Goal: Transaction & Acquisition: Purchase product/service

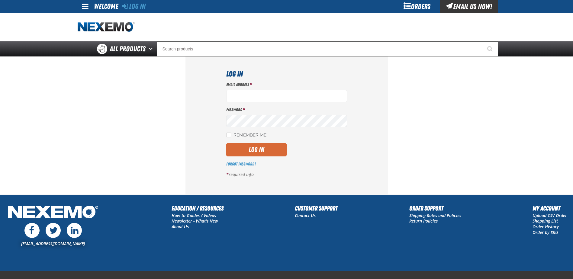
type input "[EMAIL_ADDRESS][DOMAIN_NAME]"
click at [258, 149] on button "Log In" at bounding box center [256, 149] width 60 height 13
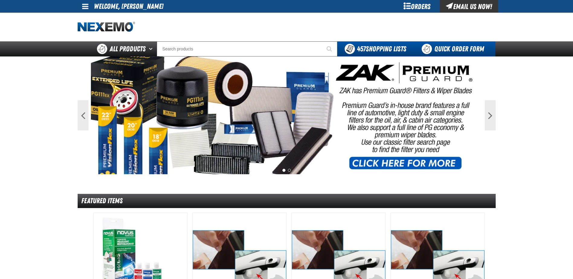
click at [443, 43] on link "Quick Order Form" at bounding box center [454, 48] width 82 height 15
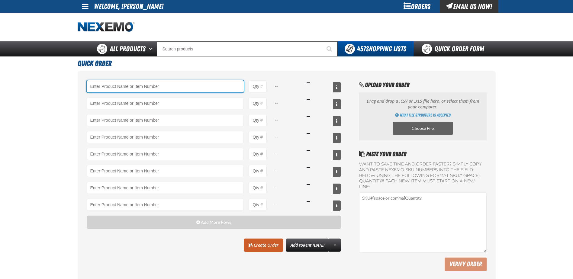
click at [107, 85] on input "Product" at bounding box center [165, 86] width 157 height 12
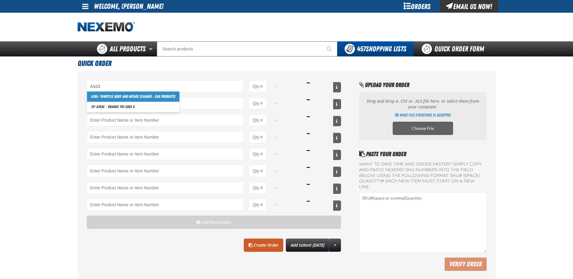
click at [107, 98] on link "A103 - Throttle Body and Intake Cleaner - ZAK Products" at bounding box center [133, 97] width 92 height 10
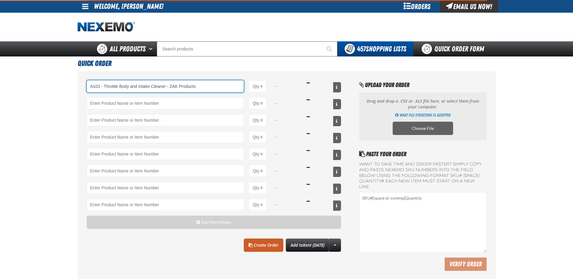
type input "A103 - Throttle Body and Intake Cleaner - ZAK Products"
type input "1"
select select "can"
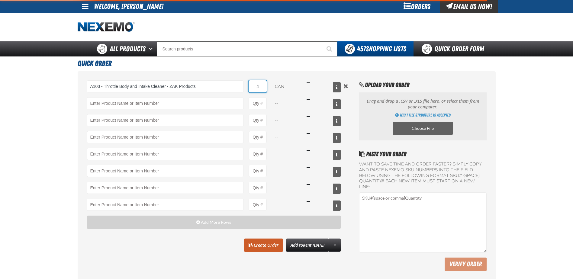
type input "48"
type input "A103 - Throttle Body and Intake Cleaner - ZAK Products"
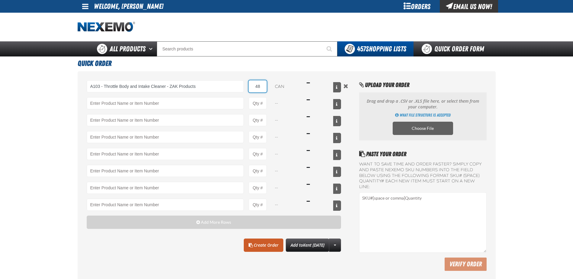
type input "48"
click at [107, 98] on input "Product" at bounding box center [165, 103] width 157 height 12
click at [112, 115] on link "AC150 - Evaporator Core Cleaner - ZAK Products" at bounding box center [127, 113] width 81 height 10
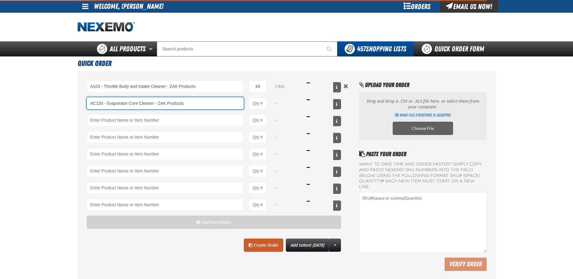
type input "AC150 - Evaporator Core Cleaner - ZAK Products"
type input "1"
select select "can"
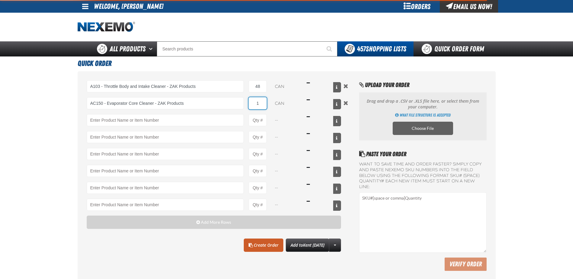
type input "AC150 - Evaporator Core Cleaner - ZAK Products"
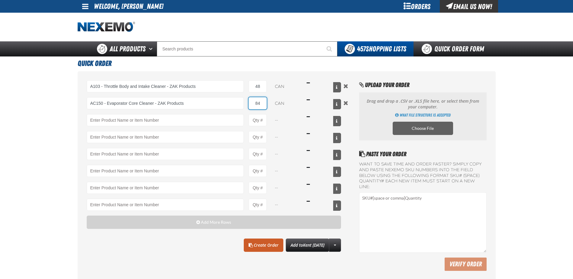
type input "84"
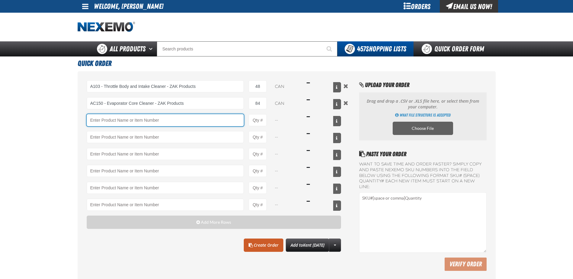
click at [112, 115] on input "Product" at bounding box center [165, 120] width 157 height 12
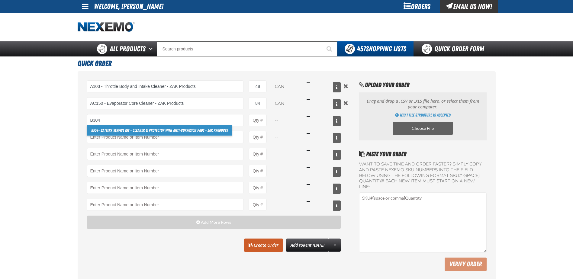
click at [117, 130] on link "B304 - Battery Service Kit - Cleaner & Protector with Anti-Corrosion Pads - ZAK…" at bounding box center [159, 130] width 145 height 10
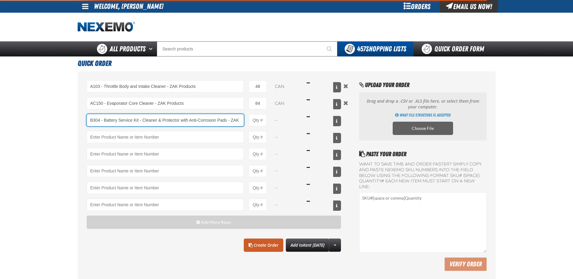
scroll to position [0, 17]
type input "B304 - Battery Service Kit - Cleaner &amp; Protector with Anti-Corrosion Pads -…"
type input "1"
select select "kit"
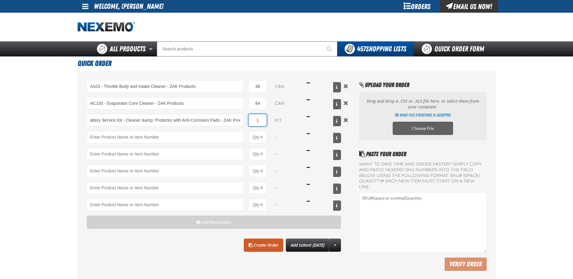
scroll to position [0, 0]
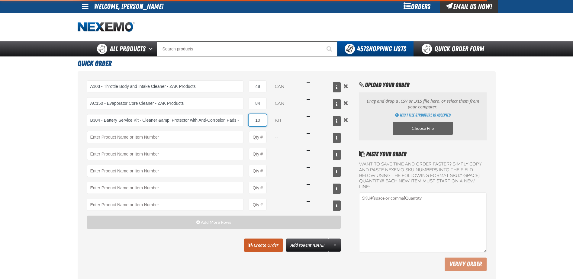
type input "108"
type input "B304 - Battery Service Kit - Cleaner &amp; Protector with Anti-Corrosion Pads -…"
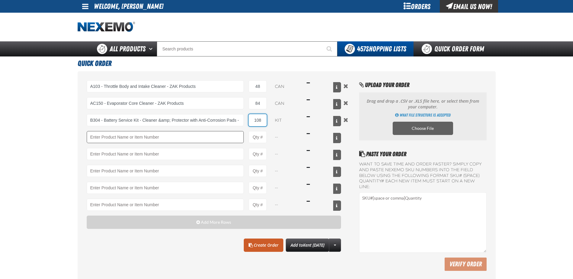
type input "108"
click at [117, 136] on input "Product" at bounding box center [165, 137] width 157 height 12
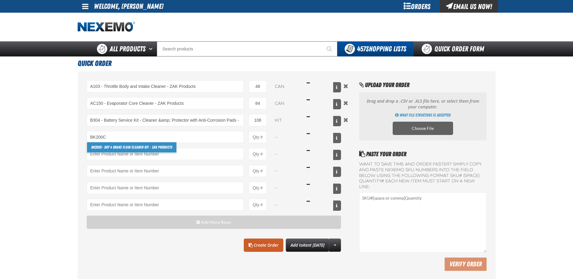
click at [118, 144] on link "BK200C - DOT 4 Brake Fluid Cleaner Kit - ZAK Products" at bounding box center [131, 147] width 89 height 10
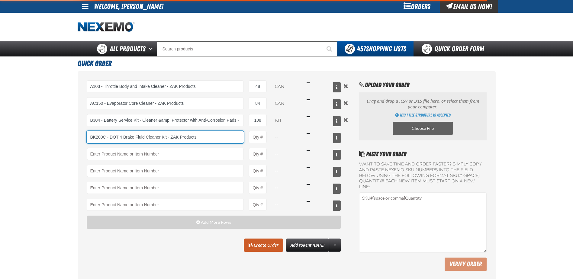
type input "BK200C - DOT 4 Brake Fluid Cleaner Kit - ZAK Products"
type input "1"
select select "kit"
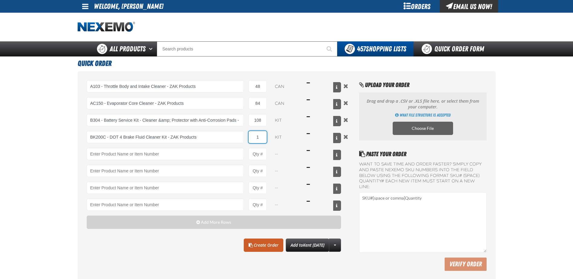
type input "3"
type input "BK200C - DOT 4 Brake Fluid Cleaner Kit - ZAK Products"
type input "36"
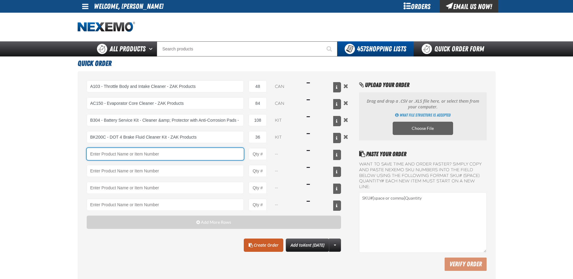
click at [97, 150] on input "Product" at bounding box center [165, 154] width 157 height 12
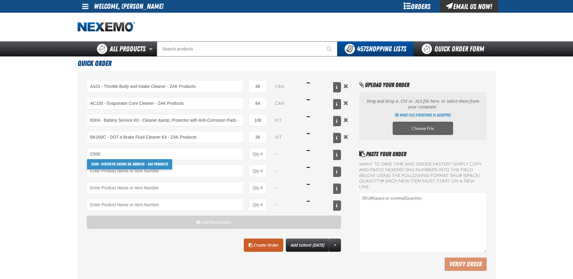
click at [120, 163] on link "C500 - Synthetic Engine Oil Booster - ZAK Products" at bounding box center [129, 164] width 85 height 10
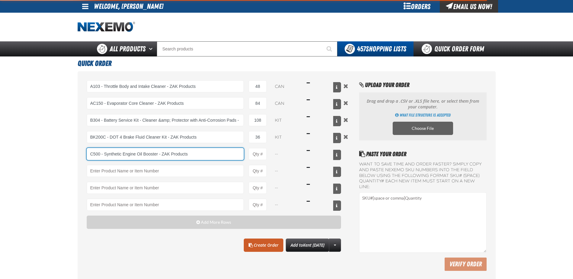
type input "C500 - Synthetic Engine Oil Booster - ZAK Products"
type input "1"
select select "bottle"
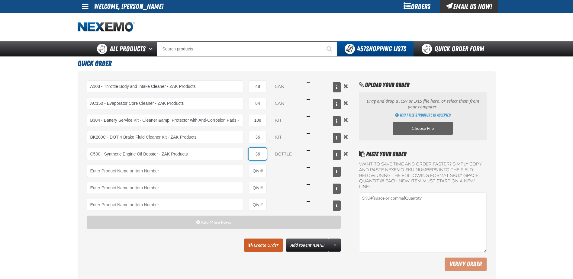
type input "360"
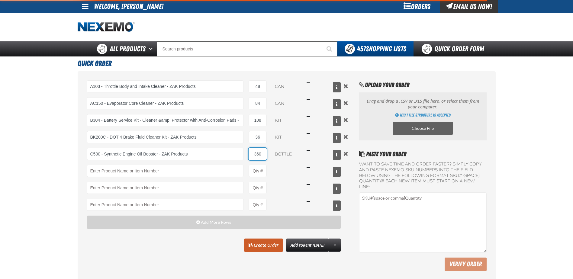
type input "C500 - Synthetic Engine Oil Booster - ZAK Products"
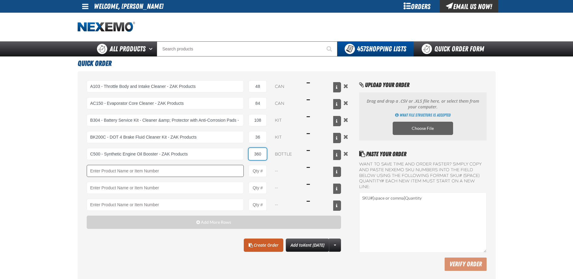
type input "360"
click at [125, 170] on input "Product" at bounding box center [165, 171] width 157 height 12
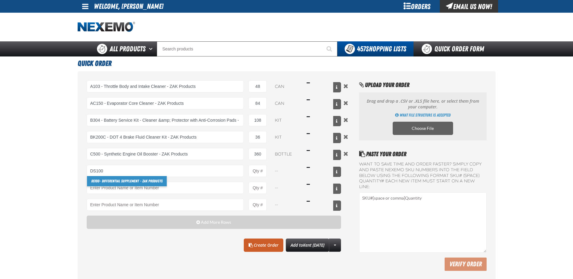
click at [129, 182] on link "DS100 - Differential Supplement - ZAK Products" at bounding box center [127, 181] width 80 height 10
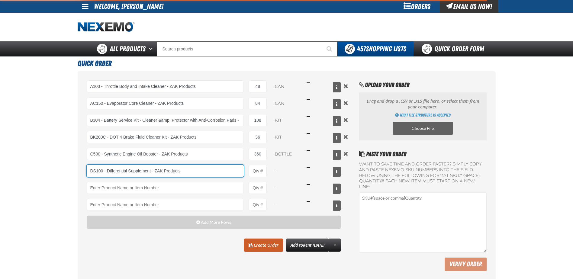
type input "DS100 - Differential Supplement - ZAK Products"
type input "1"
select select "bottle"
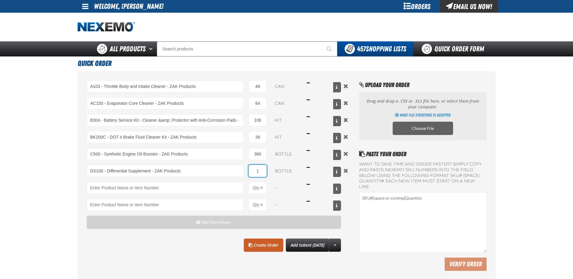
type input "3"
type input "DS100 - Differential Supplement - ZAK Products"
type input "36"
click at [127, 190] on input "Product" at bounding box center [165, 188] width 157 height 12
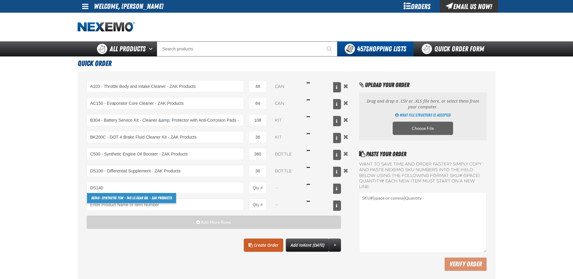
click at [140, 194] on link "DS140 - Synthetic 75W - 140 LS Gear Oil - ZAK Products" at bounding box center [131, 198] width 89 height 10
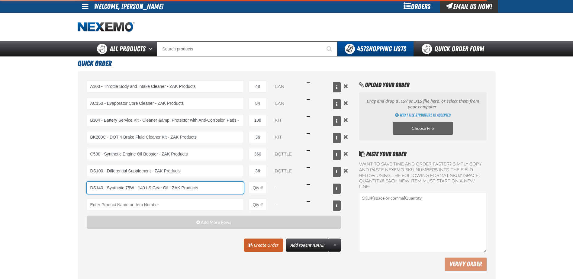
type input "DS140 - Synthetic 75W - 140 LS Gear Oil - ZAK Products"
type input "1"
select select "bottle"
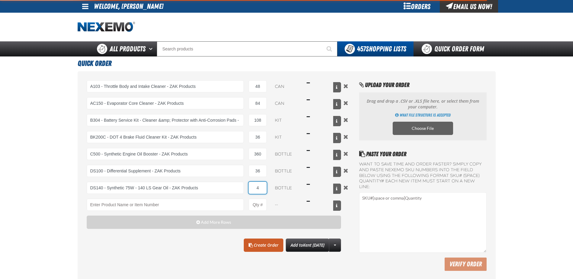
type input "48"
type input "DS140 - Synthetic 75W - 140 LS Gear Oil - ZAK Products"
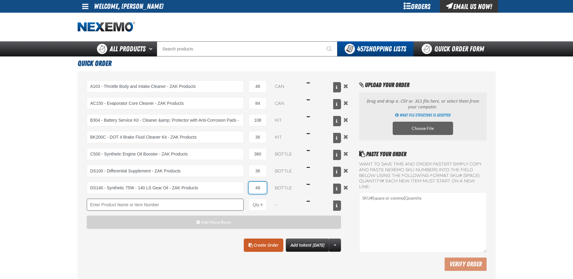
type input "48"
click at [143, 205] on input "Product" at bounding box center [165, 205] width 157 height 12
click at [127, 215] on link "F610 - Z-Tech - ZAK Products" at bounding box center [112, 215] width 51 height 10
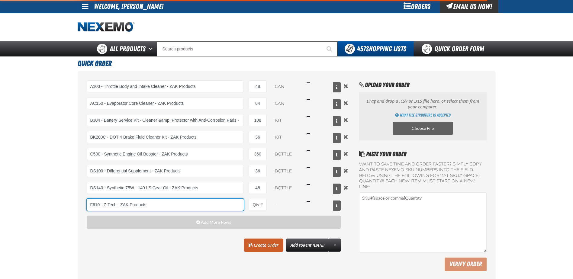
type input "F610 - Z-Tech - ZAK Products"
type input "1"
select select "bottle"
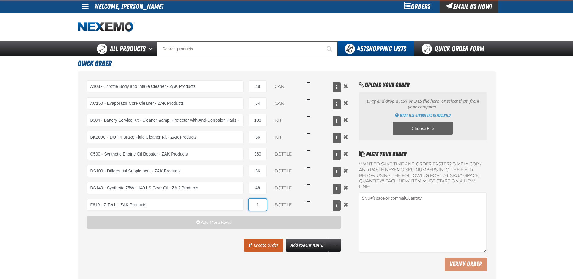
type input "F610 - Z-Tech - ZAK Products"
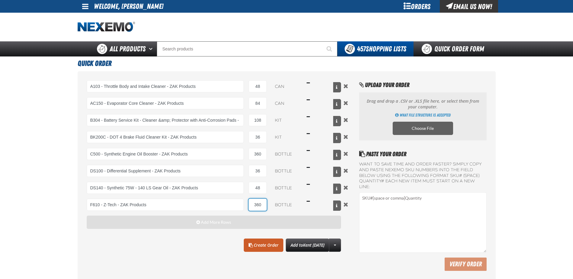
type input "360"
click at [218, 222] on span "Add More Rows" at bounding box center [216, 222] width 30 height 5
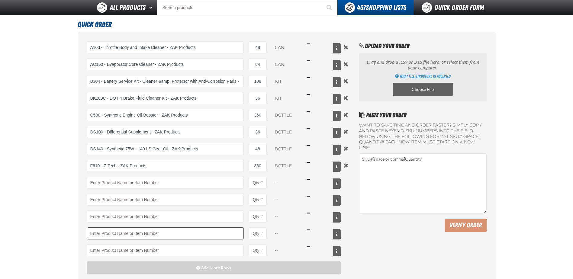
scroll to position [60, 0]
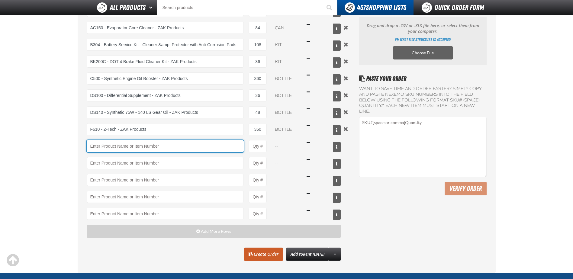
click at [116, 149] on input "Product" at bounding box center [165, 146] width 157 height 12
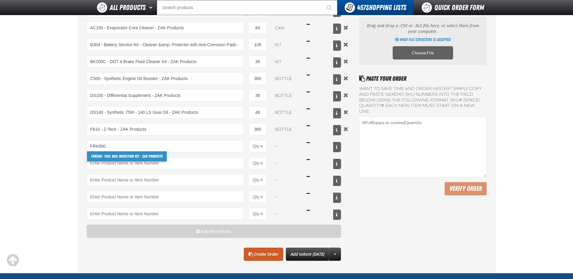
click at [120, 154] on link "FRK660 - Fuel Rail Induction Kit - ZAK Products" at bounding box center [127, 156] width 80 height 10
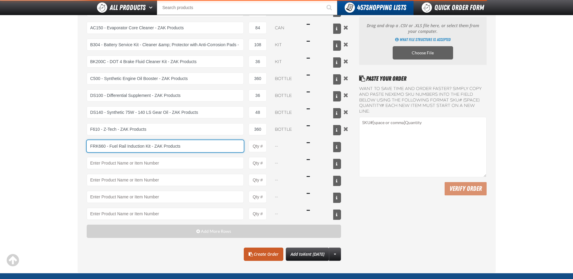
type input "FRK660 - Fuel Rail Induction Kit - ZAK Products"
type input "1"
select select "kit"
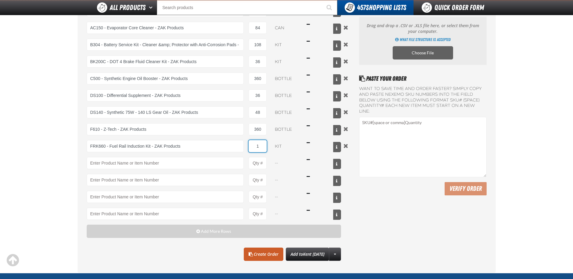
type input "3"
type input "FRK660 - Fuel Rail Induction Kit - ZAK Products"
type input "36"
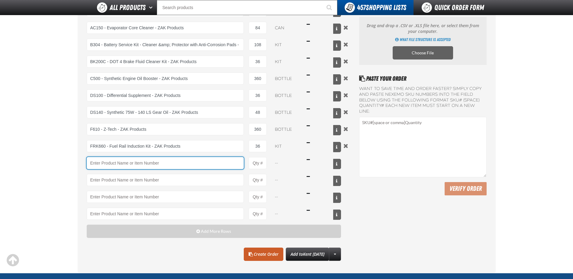
click at [123, 162] on input "Product" at bounding box center [165, 163] width 157 height 12
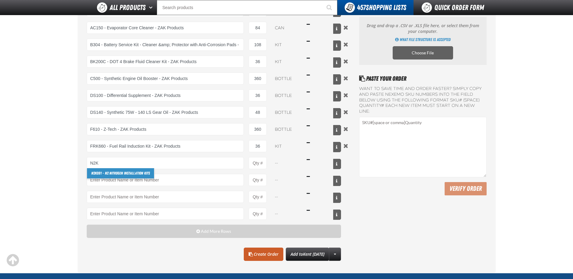
click at [124, 171] on link "N2K 091 - N2 Nitrogen Installation Kits" at bounding box center [120, 173] width 67 height 10
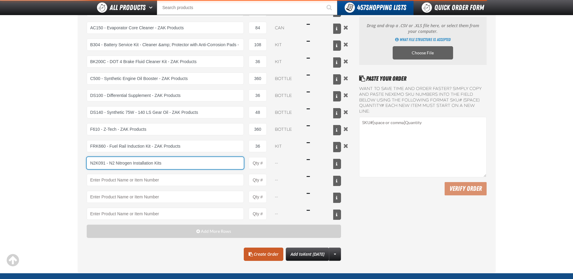
type input "N2K091 - N2 Nitrogen Installation Kits"
type input "1"
select select "kit"
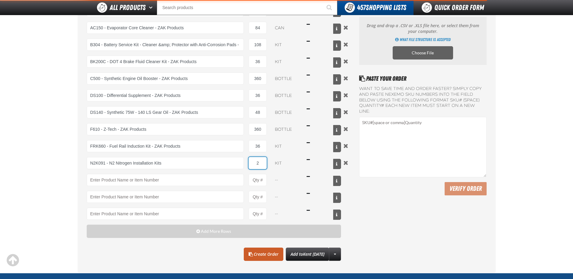
type input "20"
type input "N2K091 - N2 Nitrogen Installation Kits"
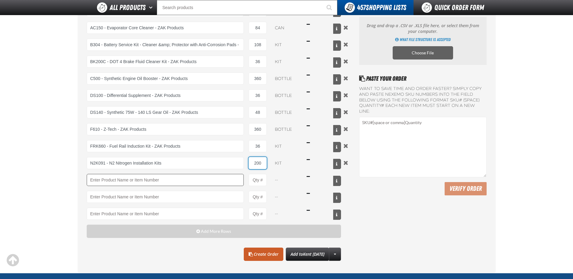
type input "200"
click at [124, 183] on input "Product" at bounding box center [165, 180] width 157 height 12
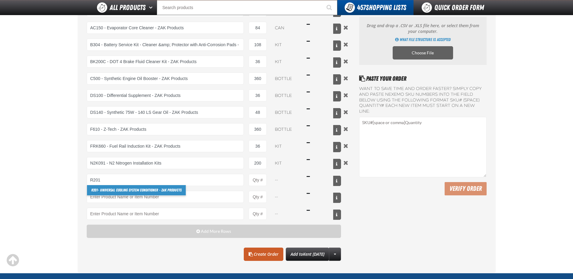
click at [107, 186] on link "R201 - Universal Cooling System Conditioner - ZAK Products" at bounding box center [136, 190] width 99 height 10
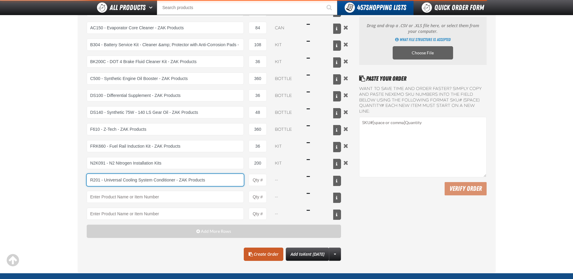
type input "R201 - Universal Cooling System Conditioner - ZAK Products"
type input "1"
select select "bottle"
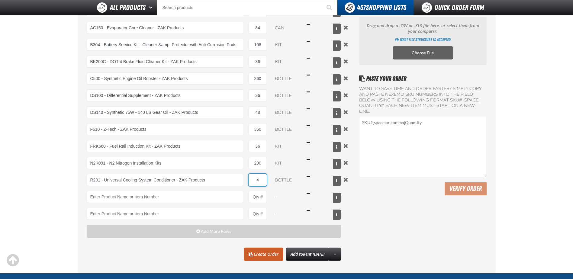
type input "48"
type input "R201 - Universal Cooling System Conditioner - ZAK Products"
type input "48"
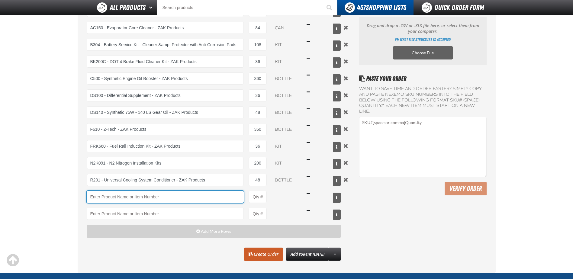
click at [131, 193] on input "Product" at bounding box center [165, 197] width 157 height 12
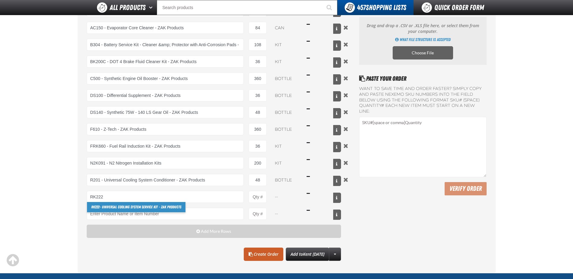
click at [131, 207] on link "RK222 - Universal Cooling System Service Kit - ZAK Products" at bounding box center [136, 207] width 98 height 10
type input "RK222 - Universal Cooling System Service Kit - ZAK Products"
type input "1"
select select "kit"
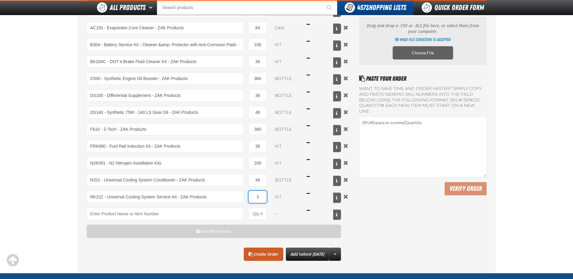
type input "36"
type input "RK222 - Universal Cooling System Service Kit - ZAK Products"
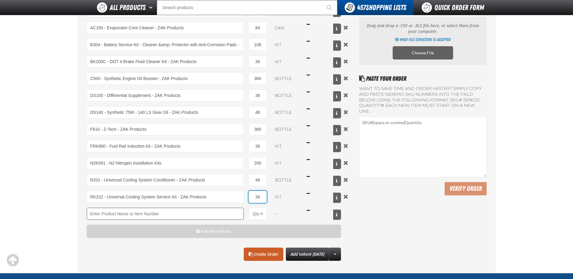
type input "36"
click at [138, 216] on input "Product" at bounding box center [165, 214] width 157 height 12
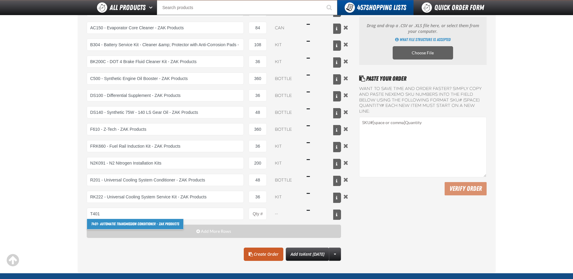
click at [123, 223] on link "T401 - Automatic Transmission Conditioner - ZAK Products" at bounding box center [135, 224] width 96 height 10
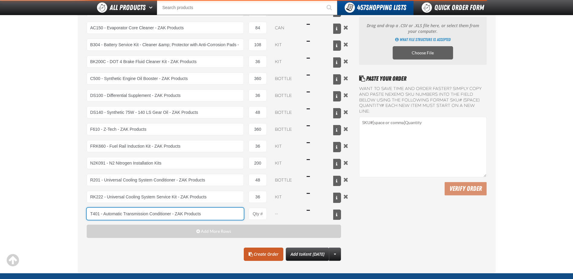
type input "T401 - Automatic Transmission Conditioner - ZAK Products"
type input "1"
select select "bottle"
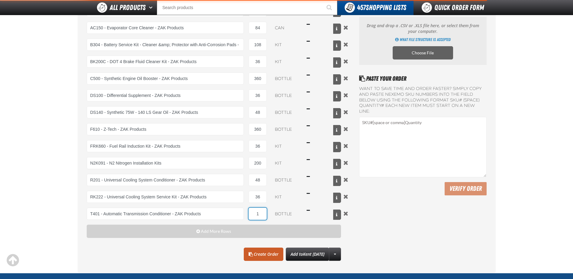
type input "2"
type input "T401 - Automatic Transmission Conditioner - ZAK Products"
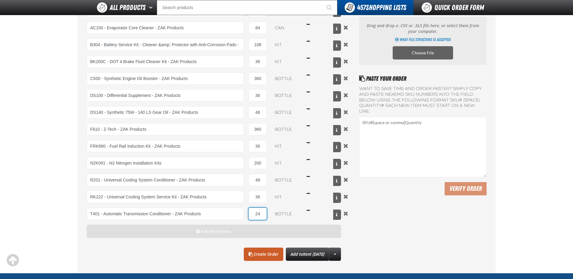
type input "24"
click at [190, 233] on button "Add More Rows" at bounding box center [214, 231] width 255 height 13
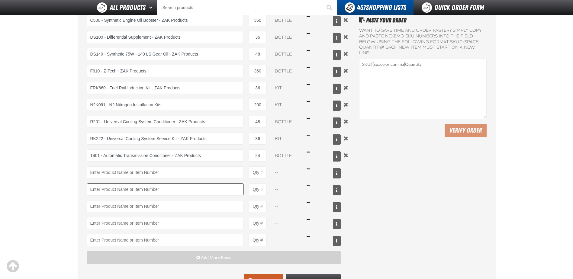
scroll to position [121, 0]
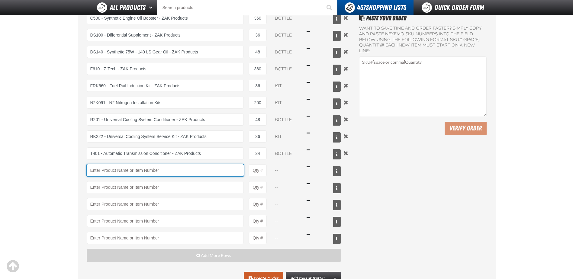
click at [117, 166] on input "Product" at bounding box center [165, 170] width 157 height 12
type input "R"
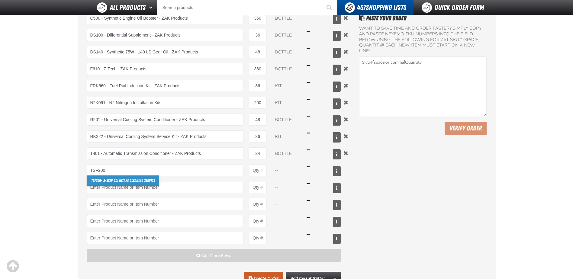
click at [123, 181] on link "TSF200 - 2-Step GDI Intake Cleaning Service" at bounding box center [123, 180] width 72 height 10
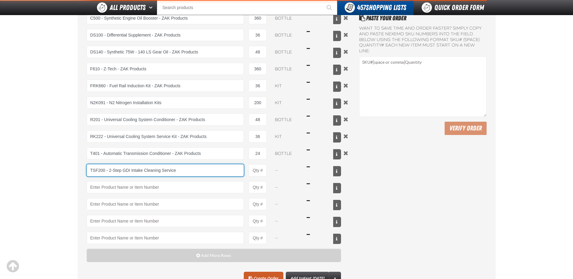
type input "TSF200 - 2-Step GDI Intake Cleaning Service"
type input "1"
select select "kit"
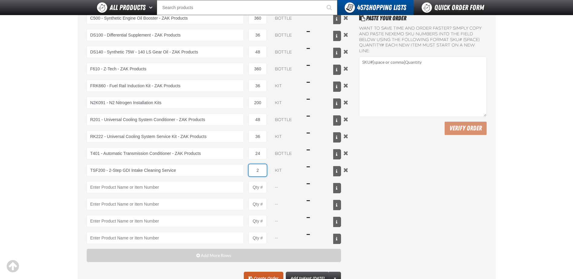
type input "24"
type input "TSF200 - 2-Step GDI Intake Cleaning Service"
type input "24"
click at [119, 189] on input "Product" at bounding box center [165, 187] width 157 height 12
click at [106, 198] on link "UC500 - Performance Used Car Kit - ZAK Products" at bounding box center [128, 197] width 83 height 10
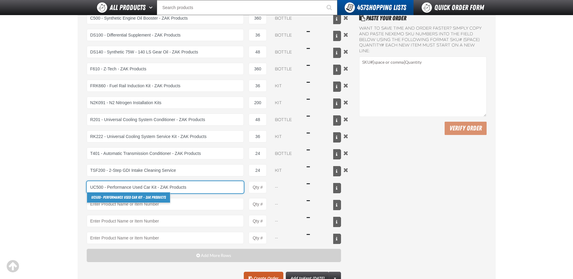
type input "UC500 - Performance Used Car Kit - ZAK Products"
type input "1"
select select "kit"
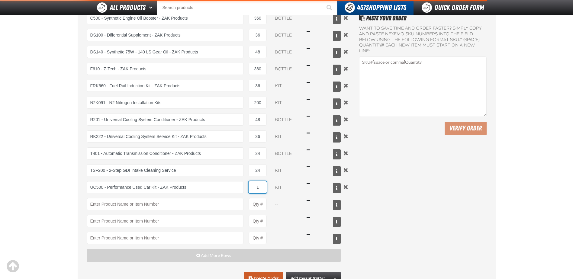
type input "11"
type input "UC500 - Performance Used Car Kit - ZAK Products"
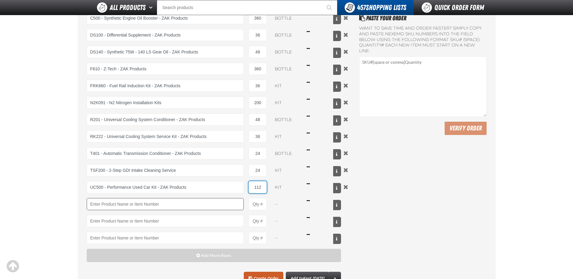
type input "112"
click at [117, 207] on input "Product" at bounding box center [165, 204] width 157 height 12
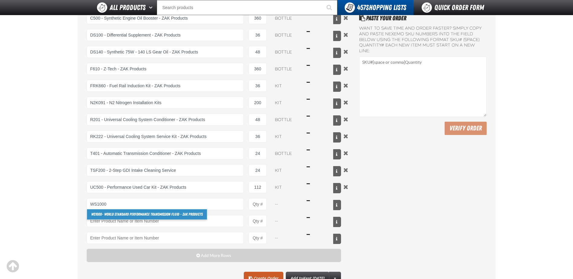
click at [134, 215] on link "WS1000 - World Standard Performance Transmission Fluid - ZAK Products" at bounding box center [147, 214] width 120 height 10
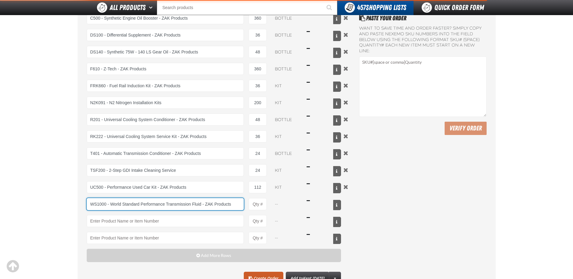
type input "WS1000 - World Standard Performance Transmission Fluid - ZAK Products"
type input "1"
select select "bottle"
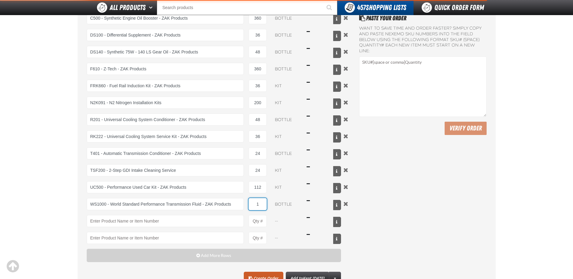
type input "WS1000 - World Standard Performance Transmission Fluid - ZAK Products"
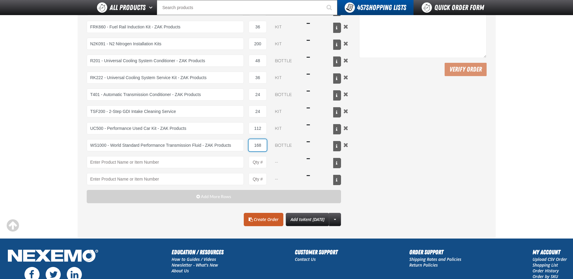
scroll to position [181, 0]
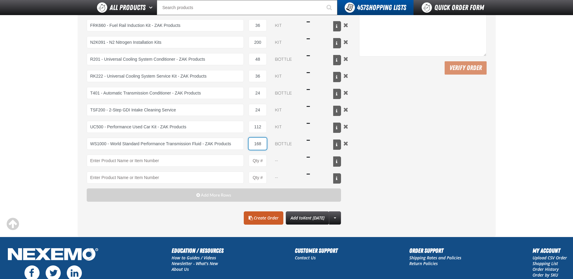
type input "168"
click at [191, 213] on div "Clear All Create Order Add to Kent 8.18.2025 Create New Shopping List Add to Ke…" at bounding box center [214, 217] width 255 height 13
click at [251, 216] on link "Create Order" at bounding box center [264, 217] width 40 height 13
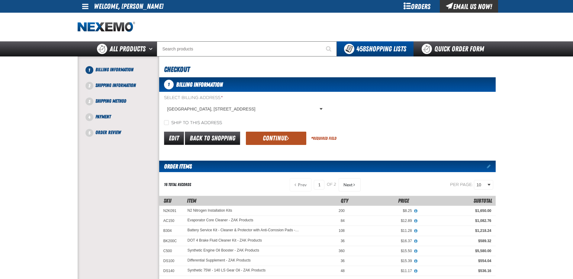
click at [272, 139] on button "Continue" at bounding box center [276, 138] width 60 height 13
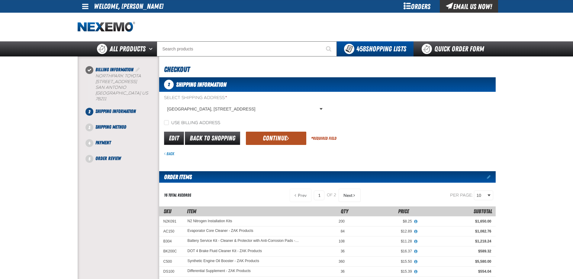
click at [272, 140] on button "Continue" at bounding box center [276, 138] width 60 height 13
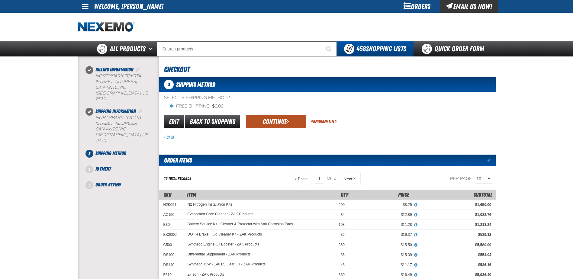
click at [278, 121] on button "Continue" at bounding box center [276, 121] width 60 height 13
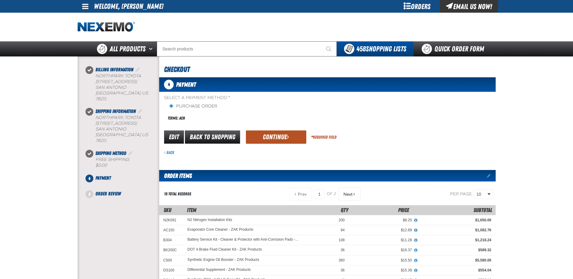
click at [278, 143] on button "Continue" at bounding box center [276, 136] width 60 height 13
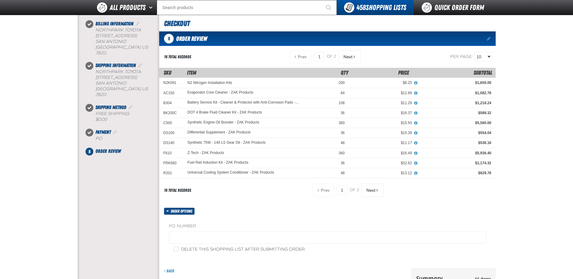
scroll to position [91, 0]
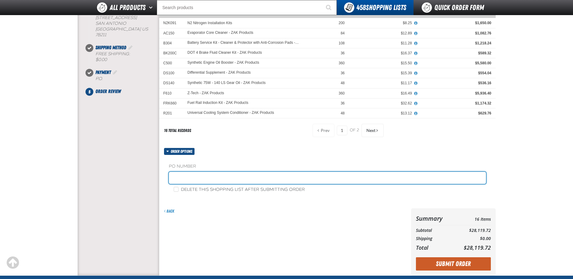
click at [211, 176] on input "text" at bounding box center [327, 178] width 317 height 12
type input "Z082525"
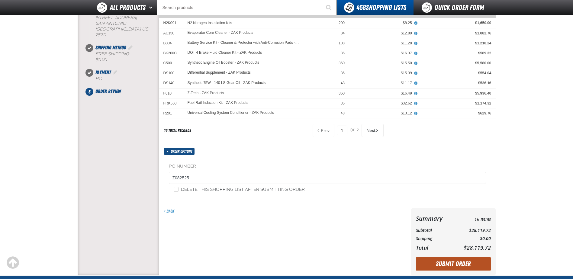
click at [447, 264] on button "Submit Order" at bounding box center [453, 263] width 75 height 13
